Goal: Find specific page/section: Find specific page/section

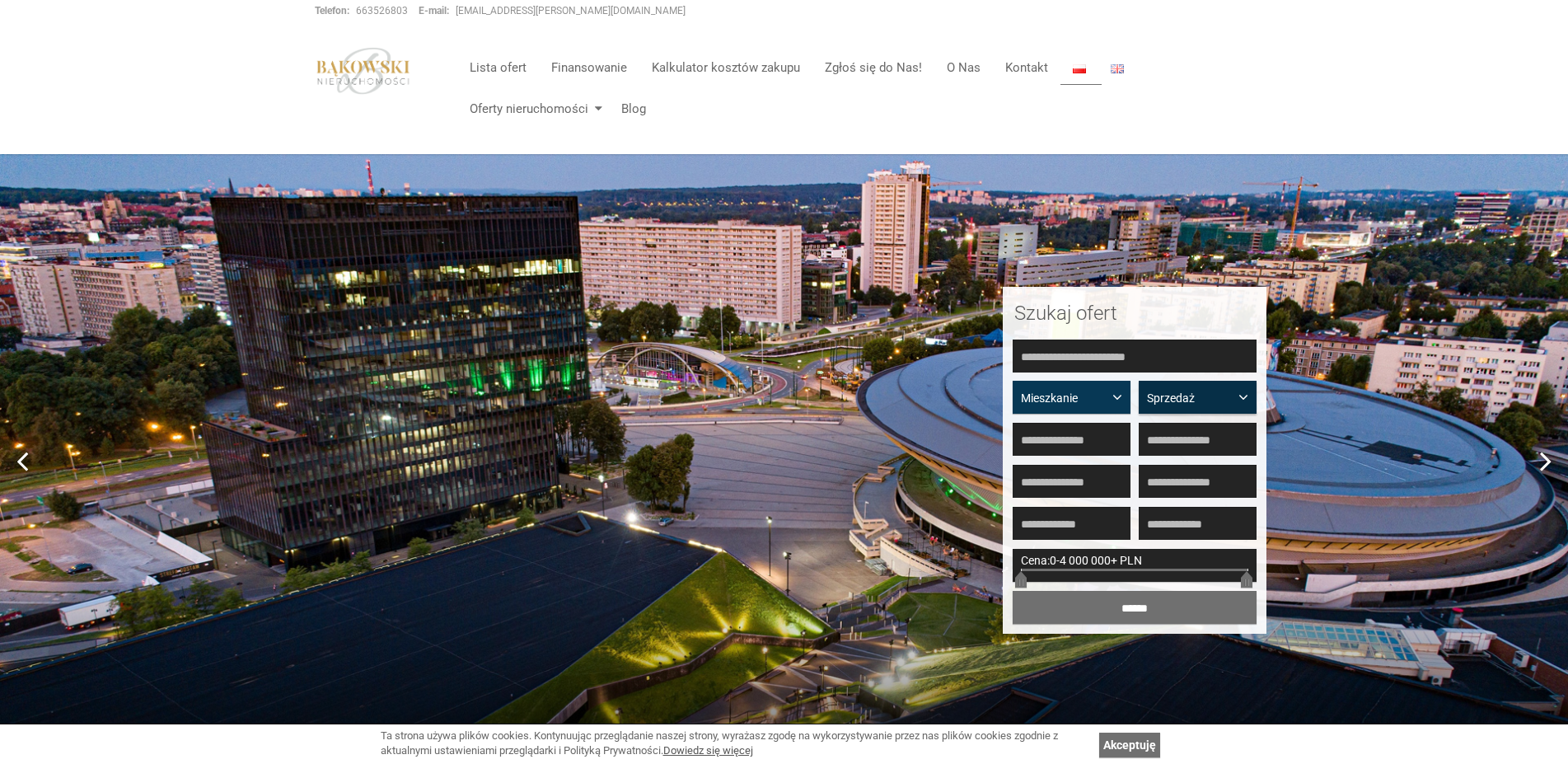
click at [1185, 384] on button "Sprzedaż" at bounding box center [1197, 397] width 118 height 33
drag, startPoint x: 1202, startPoint y: 431, endPoint x: 1180, endPoint y: 420, distance: 24.6
click at [1201, 431] on link "Sprzedaż" at bounding box center [1197, 431] width 118 height 30
click at [1125, 389] on button "Mieszkanie" at bounding box center [1071, 397] width 118 height 33
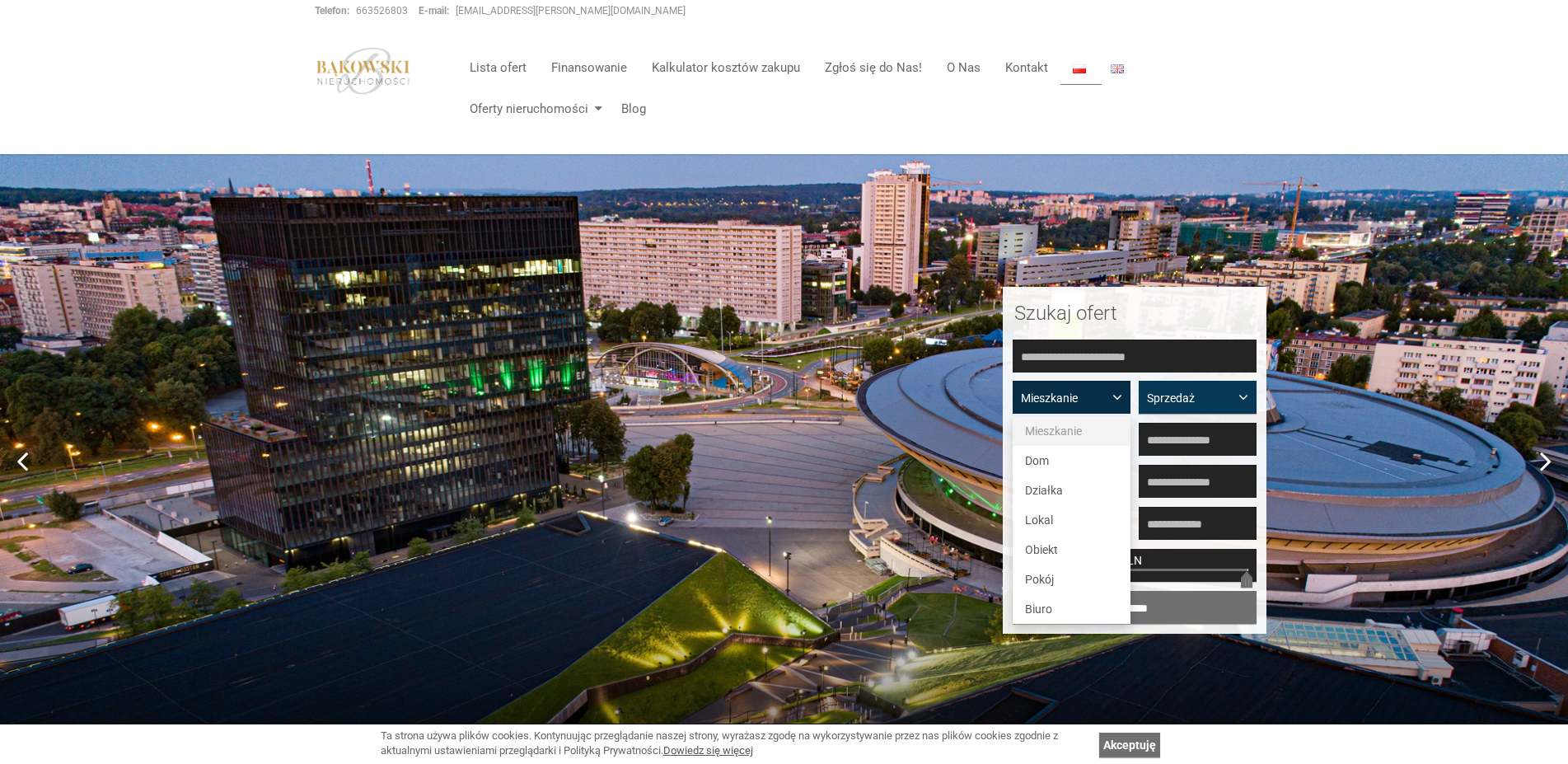
click at [1073, 430] on span "Mieszkanie" at bounding box center [1053, 431] width 57 height 13
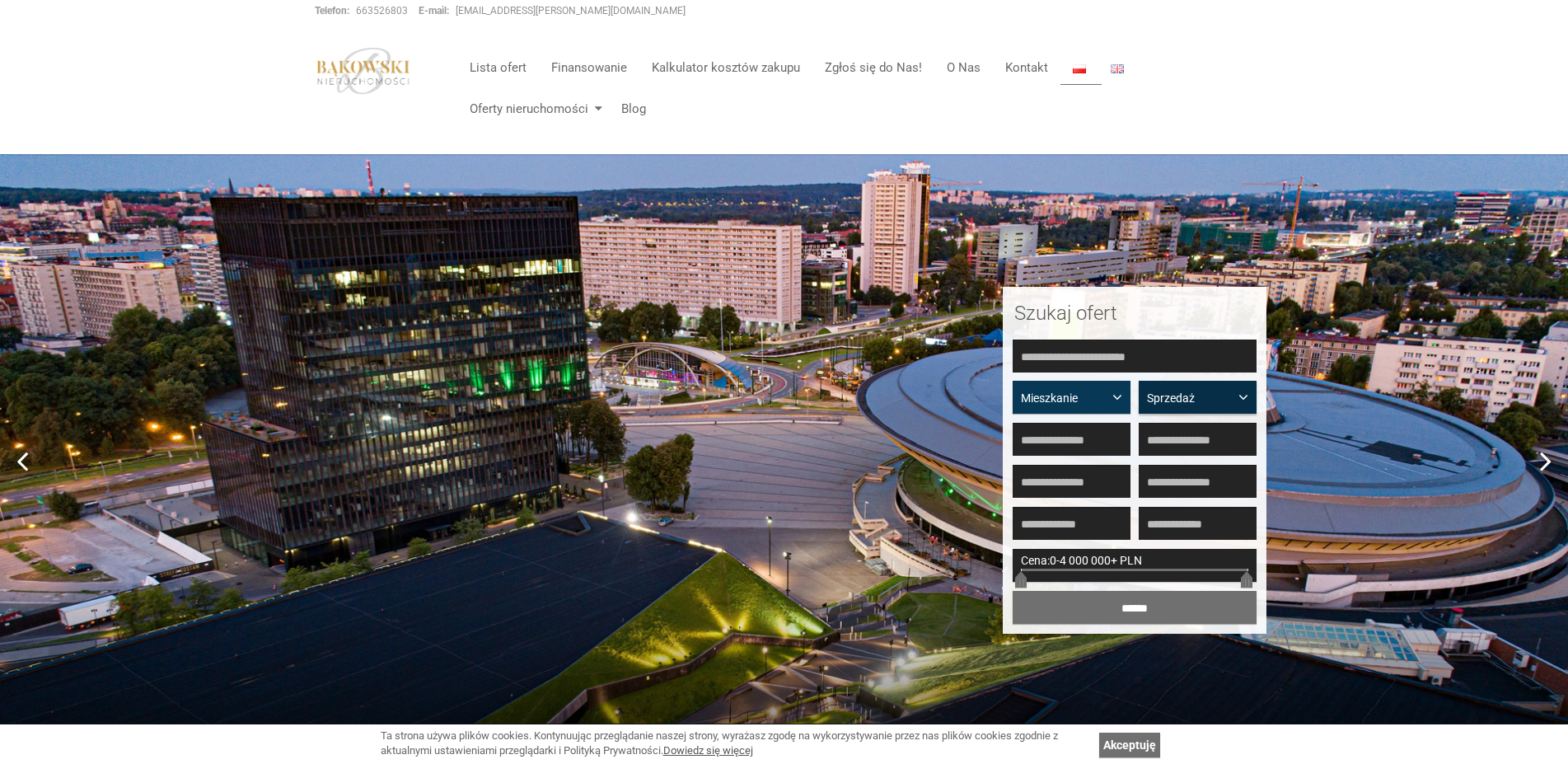
click at [1170, 397] on span "Sprzedaż" at bounding box center [1191, 398] width 89 height 16
click at [1182, 425] on span "Sprzedaż" at bounding box center [1175, 431] width 48 height 13
click at [1123, 364] on input "text" at bounding box center [1134, 356] width 244 height 33
drag, startPoint x: 1184, startPoint y: 343, endPoint x: 1241, endPoint y: 352, distance: 57.7
click at [1185, 343] on input "text" at bounding box center [1134, 356] width 244 height 33
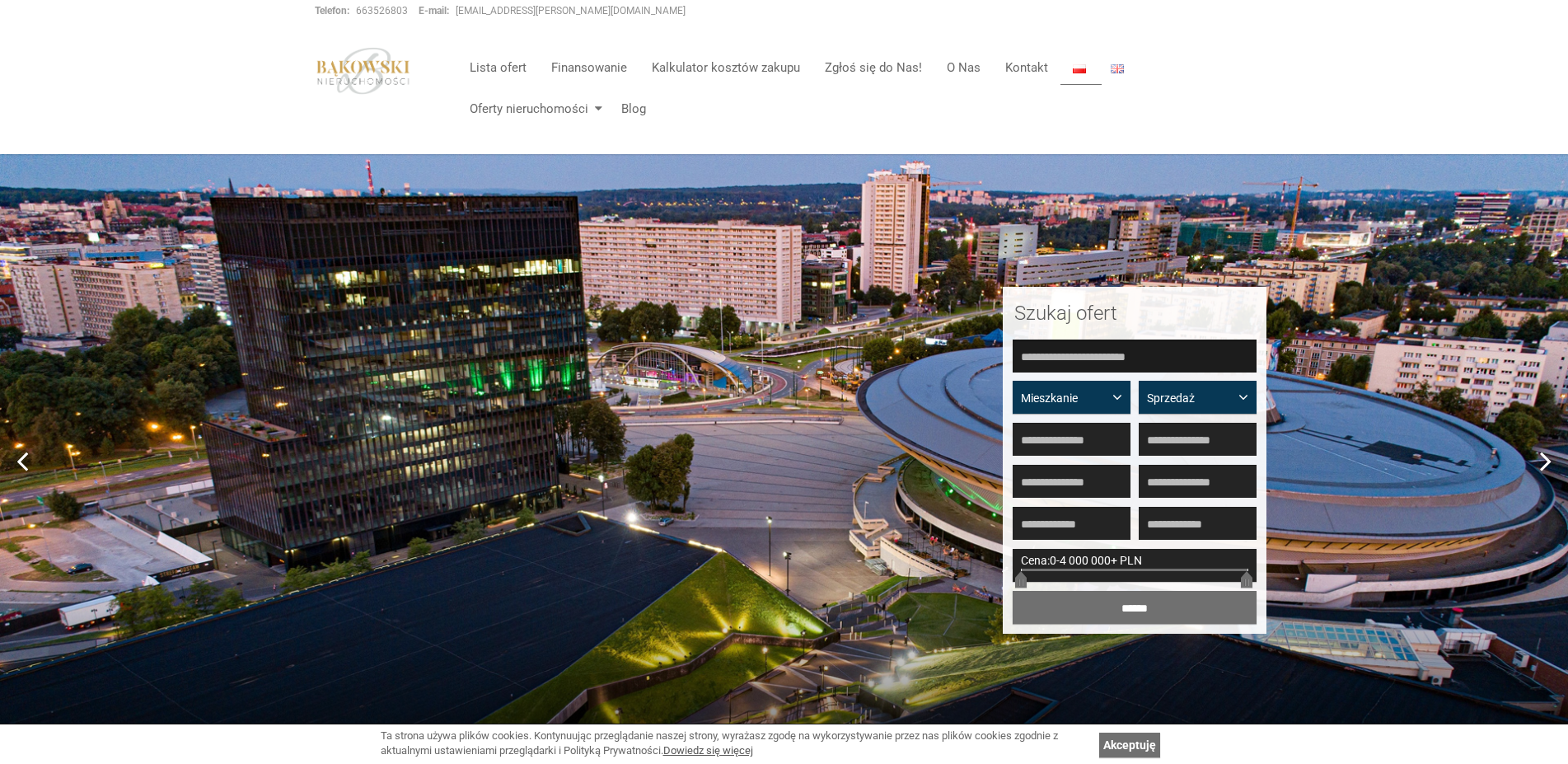
click at [1244, 355] on input "text" at bounding box center [1134, 356] width 244 height 33
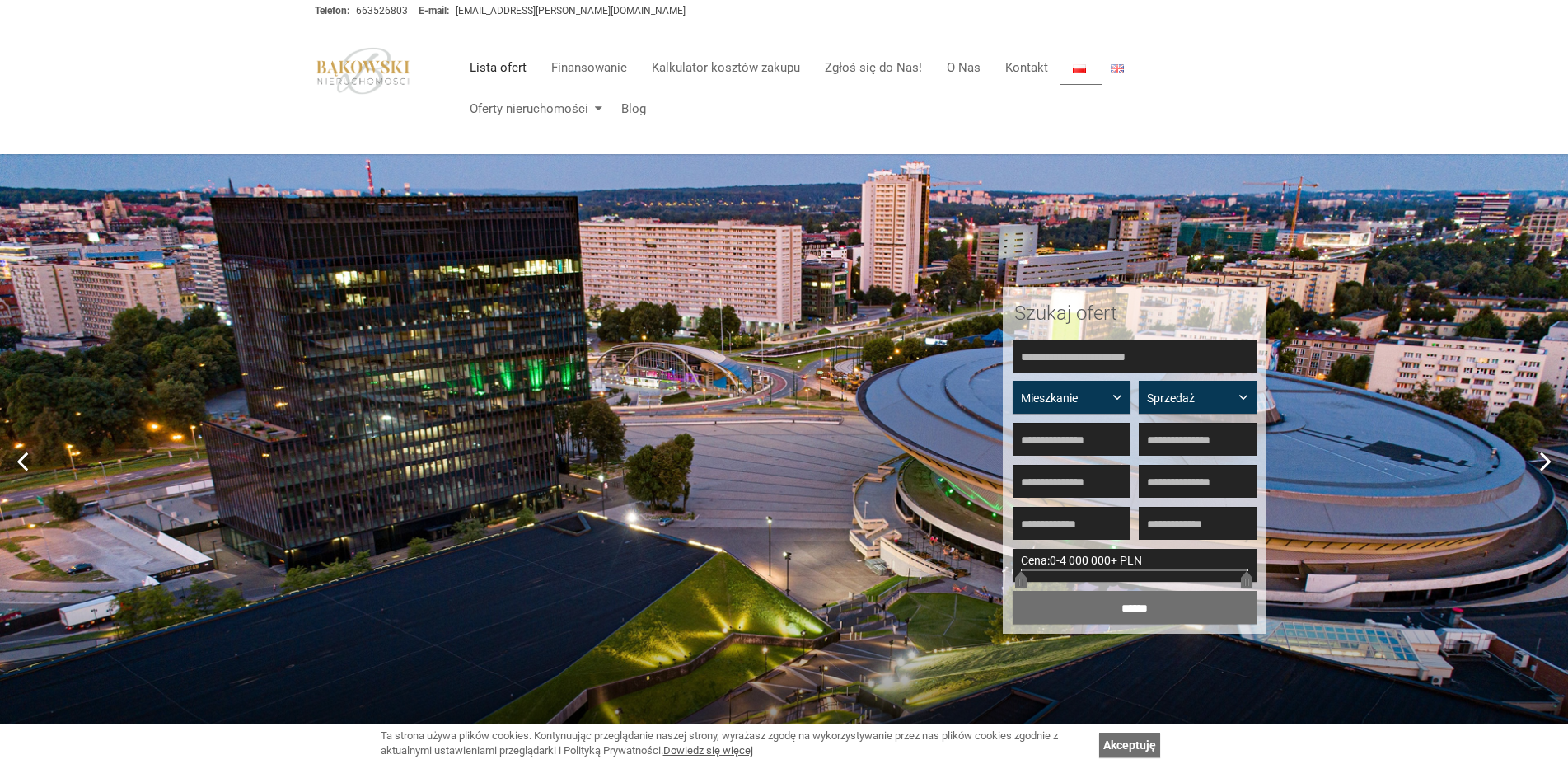
click at [516, 73] on link "Lista ofert" at bounding box center [499, 67] width 82 height 33
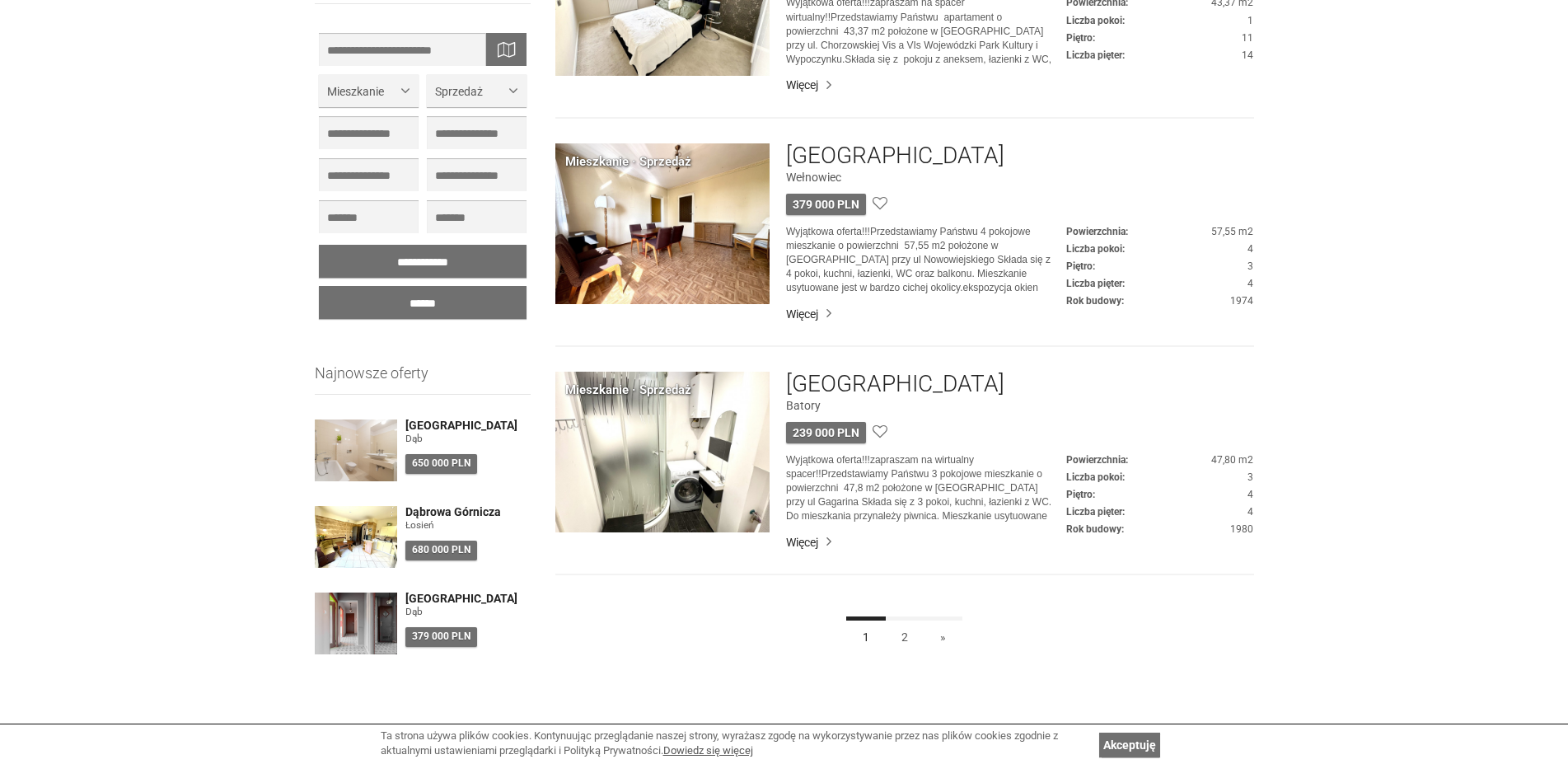
scroll to position [4605, 0]
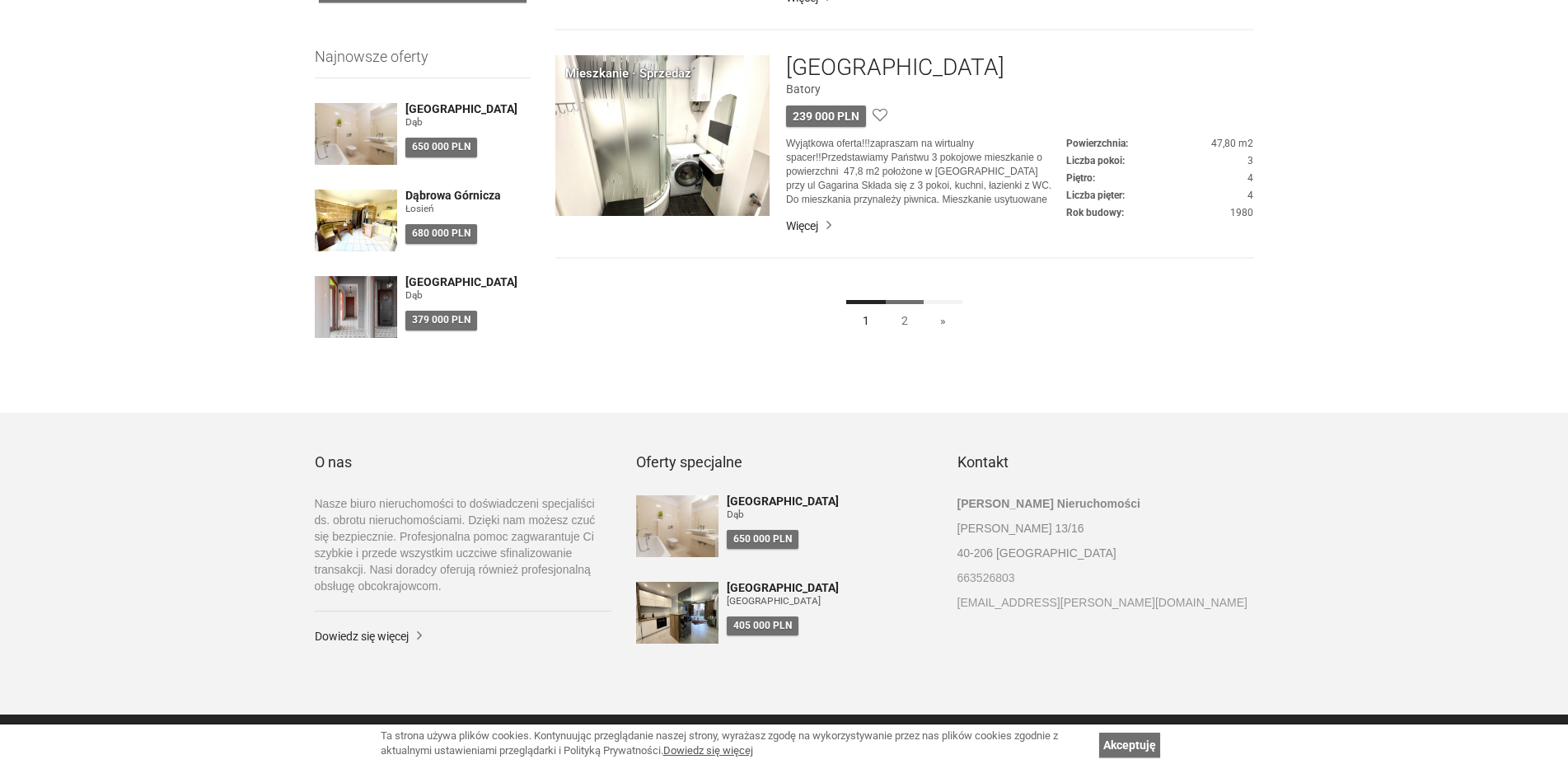
click at [903, 315] on link "2" at bounding box center [904, 318] width 40 height 37
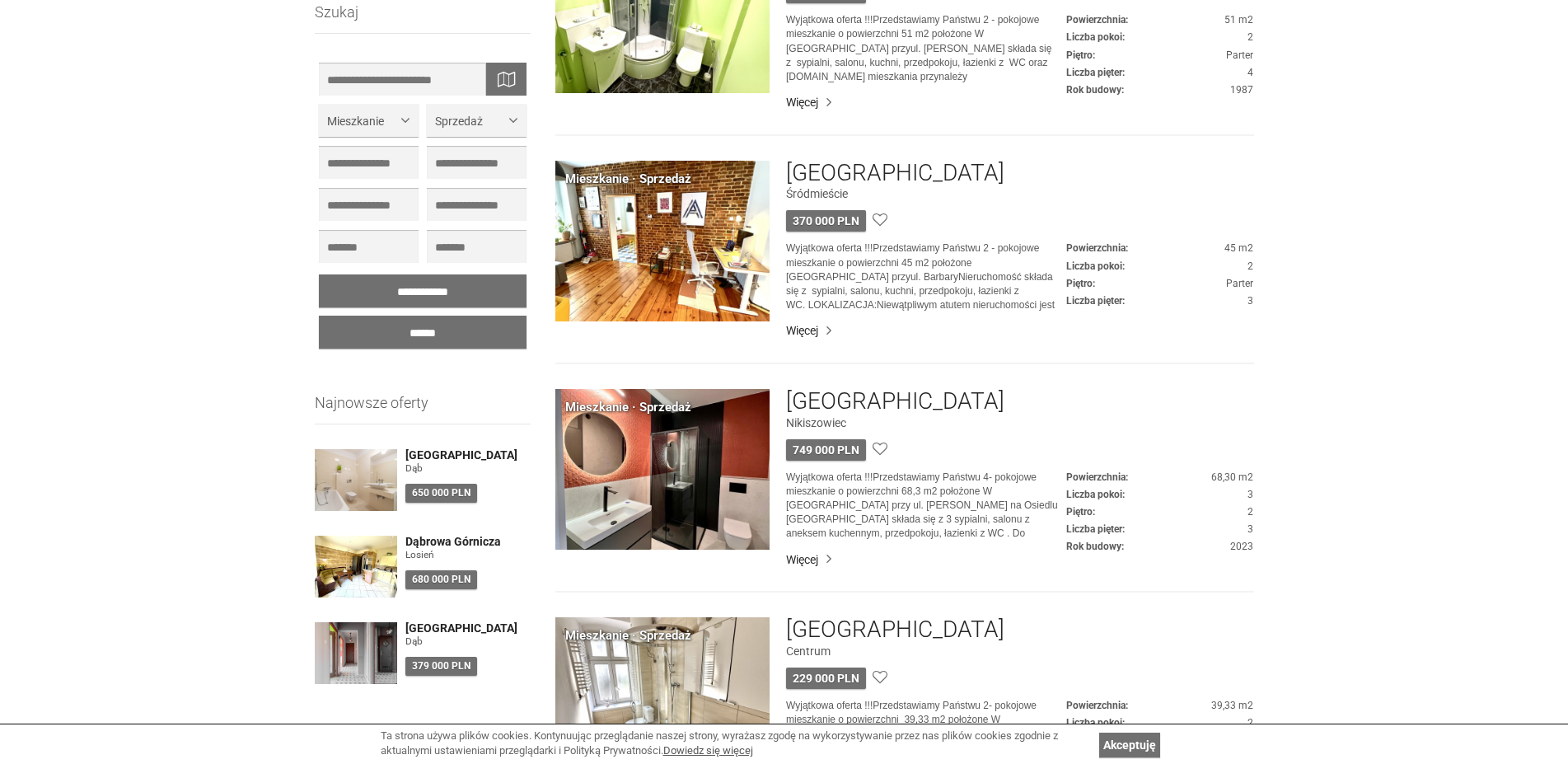
scroll to position [1009, 0]
